Goal: Information Seeking & Learning: Learn about a topic

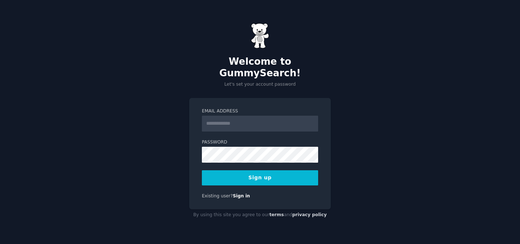
type input "**********"
click at [275, 174] on button "Sign up" at bounding box center [260, 177] width 116 height 15
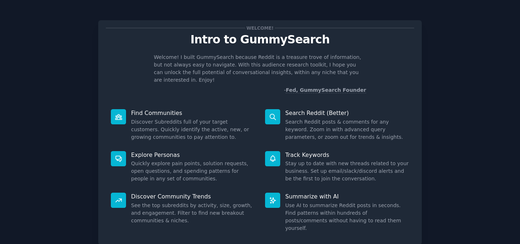
scroll to position [39, 0]
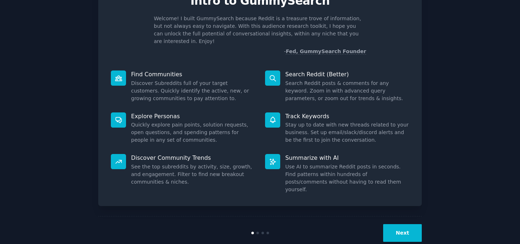
click at [412, 224] on button "Next" at bounding box center [402, 233] width 39 height 18
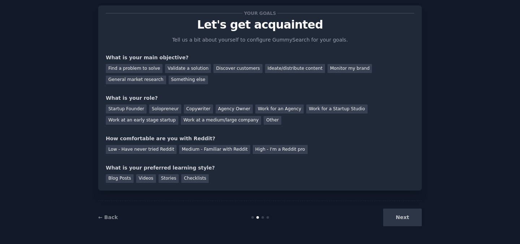
click at [242, 86] on div "Your goals Let's get acquainted Tell us a bit about yourself to configure Gummy…" at bounding box center [260, 98] width 308 height 170
click at [241, 71] on div "Discover customers" at bounding box center [237, 68] width 49 height 9
click at [138, 106] on div "Startup Founder" at bounding box center [126, 108] width 41 height 9
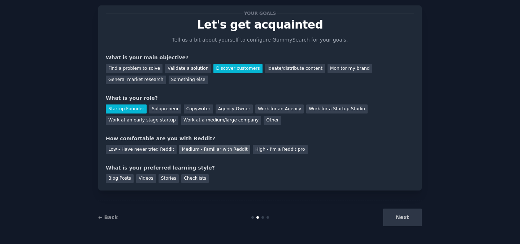
click at [183, 150] on div "Medium - Familiar with Reddit" at bounding box center [214, 149] width 71 height 9
click at [127, 179] on div "Blog Posts" at bounding box center [120, 178] width 28 height 9
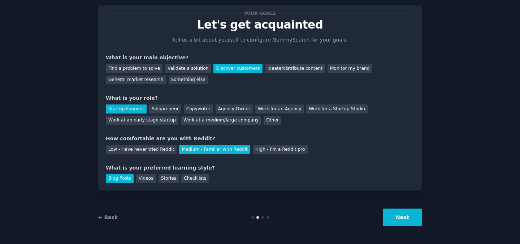
click at [406, 215] on button "Next" at bounding box center [402, 217] width 39 height 18
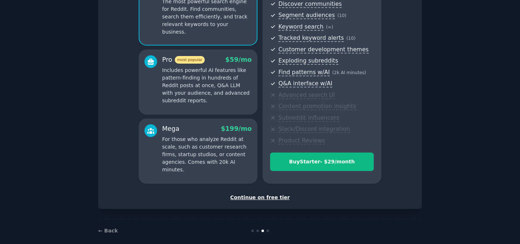
scroll to position [88, 0]
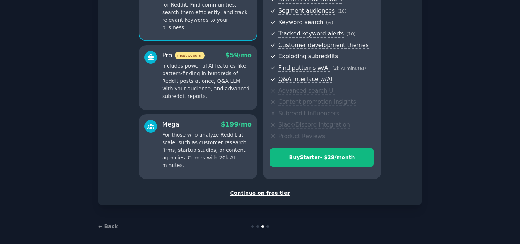
click at [280, 194] on div "Continue on free tier" at bounding box center [260, 193] width 308 height 8
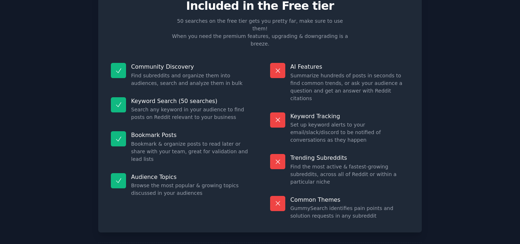
scroll to position [38, 0]
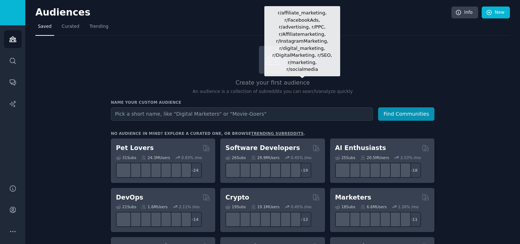
scroll to position [2, 0]
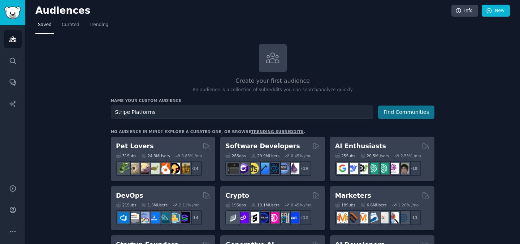
type input "Stripe Platforms"
click at [422, 110] on button "Find Communities" at bounding box center [406, 111] width 56 height 13
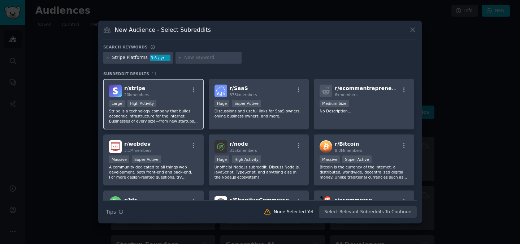
click at [165, 110] on p "Stripe is a technology company that builds economic infrastructure for the inte…" at bounding box center [153, 115] width 89 height 15
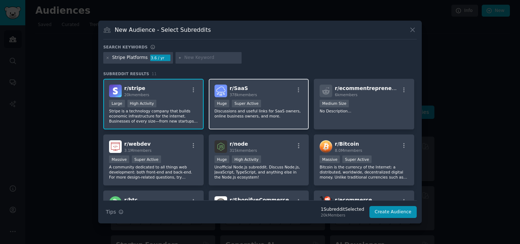
click at [240, 113] on p "Discussions and useful links for SaaS owners, online business owners, and more." at bounding box center [258, 113] width 89 height 10
click at [198, 60] on input "text" at bounding box center [211, 57] width 55 height 6
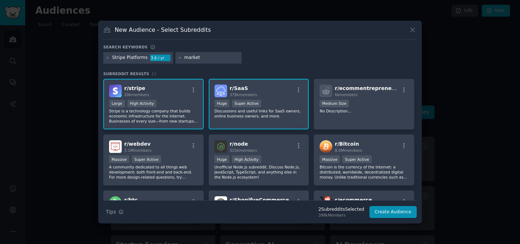
type input "marketp"
type input "payment processors"
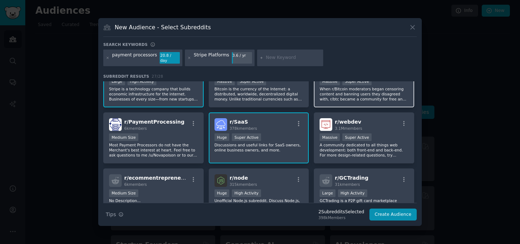
scroll to position [25, 0]
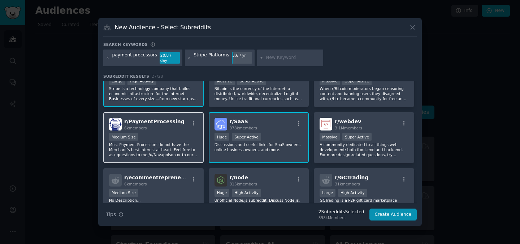
click at [143, 142] on p "Most Payment Processors do not have the Merchant's best interest at heart. Feel…" at bounding box center [153, 149] width 89 height 15
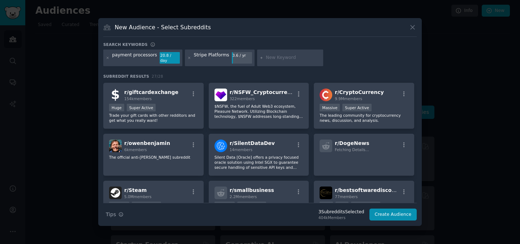
scroll to position [0, 0]
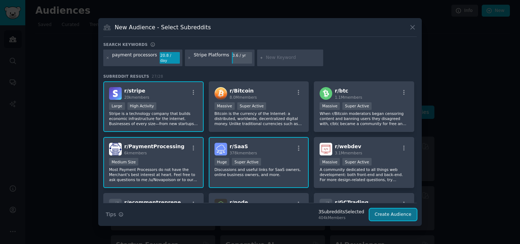
click at [379, 208] on button "Create Audience" at bounding box center [393, 214] width 48 height 12
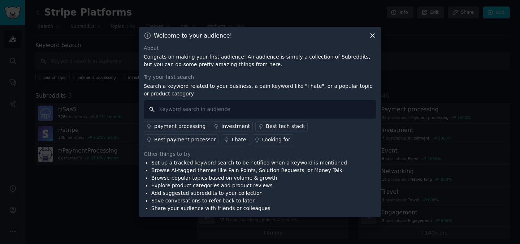
click at [223, 108] on input "text" at bounding box center [260, 109] width 232 height 18
type input "Stripe Connect"
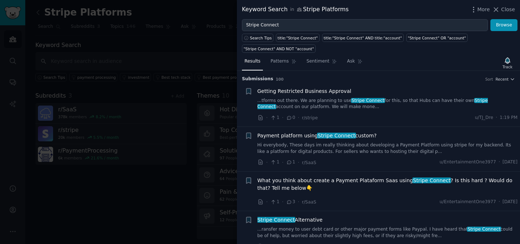
click at [388, 99] on link "...tforms out there. We are planning to use Stripe Connect for this, so that Hu…" at bounding box center [387, 103] width 260 height 13
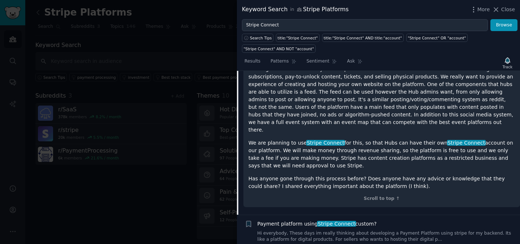
scroll to position [113, 0]
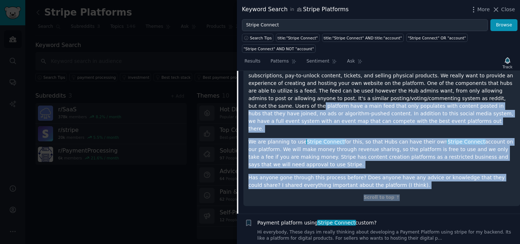
drag, startPoint x: 424, startPoint y: 99, endPoint x: 424, endPoint y: 161, distance: 62.1
click at [430, 170] on div "Hi! My startup is creating a community-focused platform where groups, businesse…" at bounding box center [381, 119] width 266 height 140
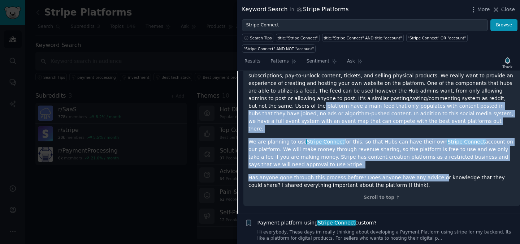
click at [423, 158] on p "We are planning to use Stripe Connect for this, so that Hubs can have their own…" at bounding box center [381, 153] width 266 height 30
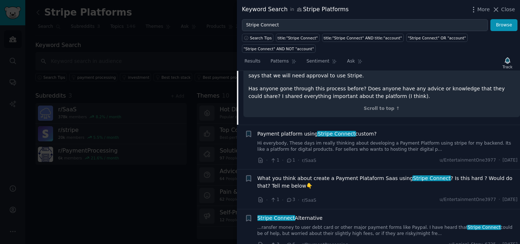
scroll to position [0, 0]
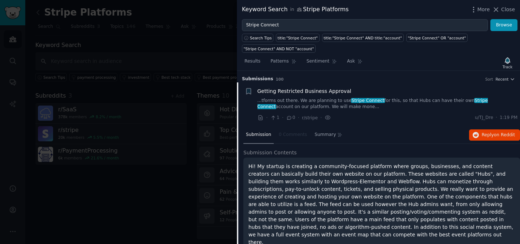
click at [403, 101] on link "...tforms out there. We are planning to use Stripe Connect for this, so that Hu…" at bounding box center [387, 103] width 260 height 13
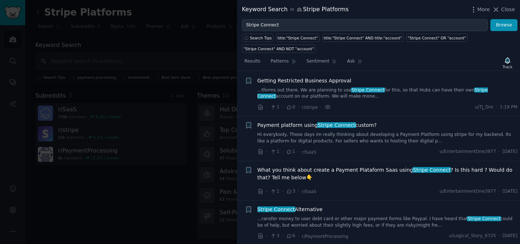
scroll to position [11, 0]
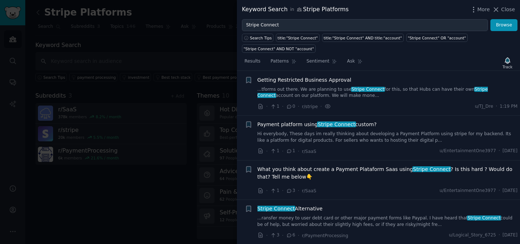
click at [394, 133] on link "Hi everybody, These days im really thinking about developing a Payment Platform…" at bounding box center [387, 137] width 260 height 13
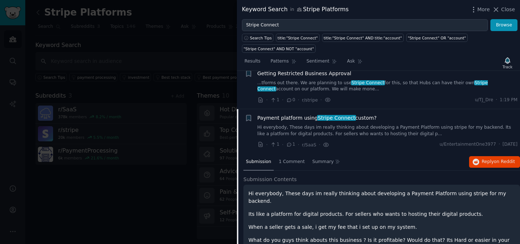
scroll to position [16, 0]
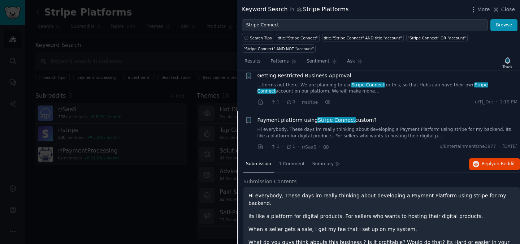
click at [380, 122] on div "Payment platform using Stripe Connect custom?" at bounding box center [387, 120] width 260 height 8
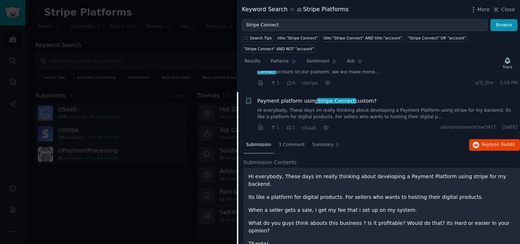
click at [390, 104] on div "Payment platform using Stripe Connect custom?" at bounding box center [387, 101] width 260 height 8
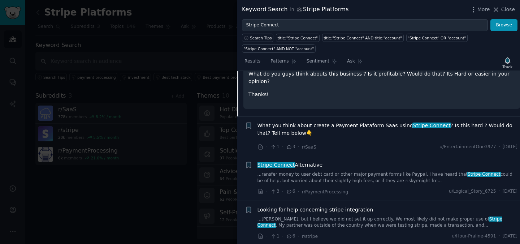
scroll to position [186, 0]
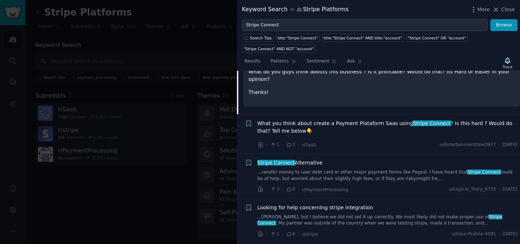
click at [397, 159] on div "Stripe Connect Alternative" at bounding box center [387, 163] width 260 height 8
click at [407, 169] on link "...ransfer money to user debt card or other major payment forms like Paypal. I …" at bounding box center [387, 175] width 260 height 13
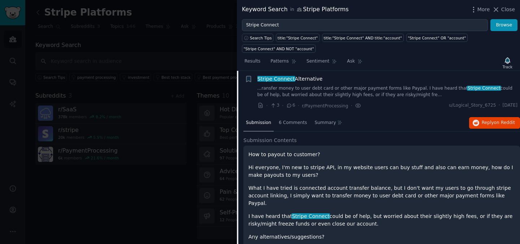
scroll to position [135, 0]
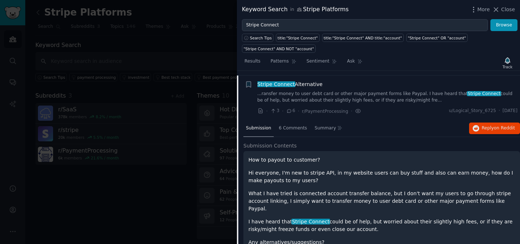
click at [383, 86] on div "Stripe Connect Alternative" at bounding box center [387, 84] width 260 height 8
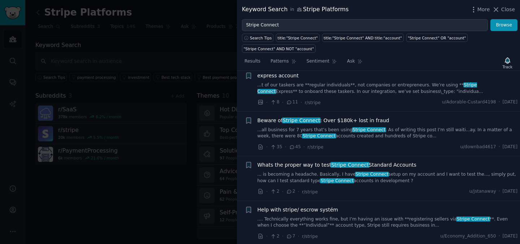
scroll to position [642, 0]
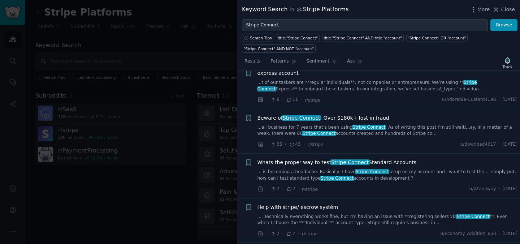
click at [218, 80] on div at bounding box center [260, 122] width 520 height 244
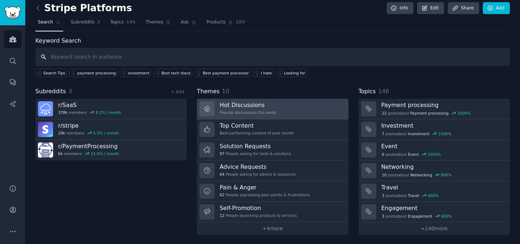
scroll to position [5, 0]
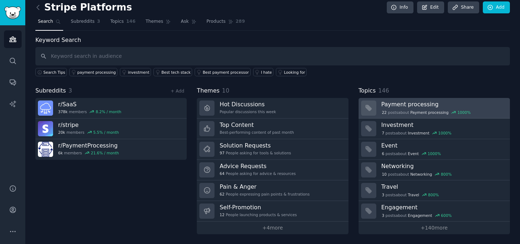
click at [424, 105] on h3 "Payment processing" at bounding box center [442, 104] width 123 height 8
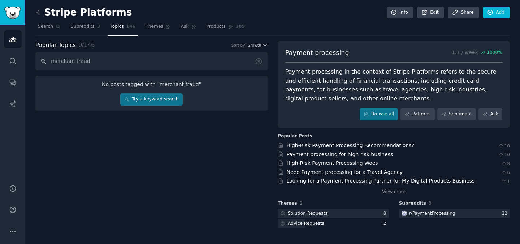
type input "merchant fraud"
